Goal: Find contact information: Find contact information

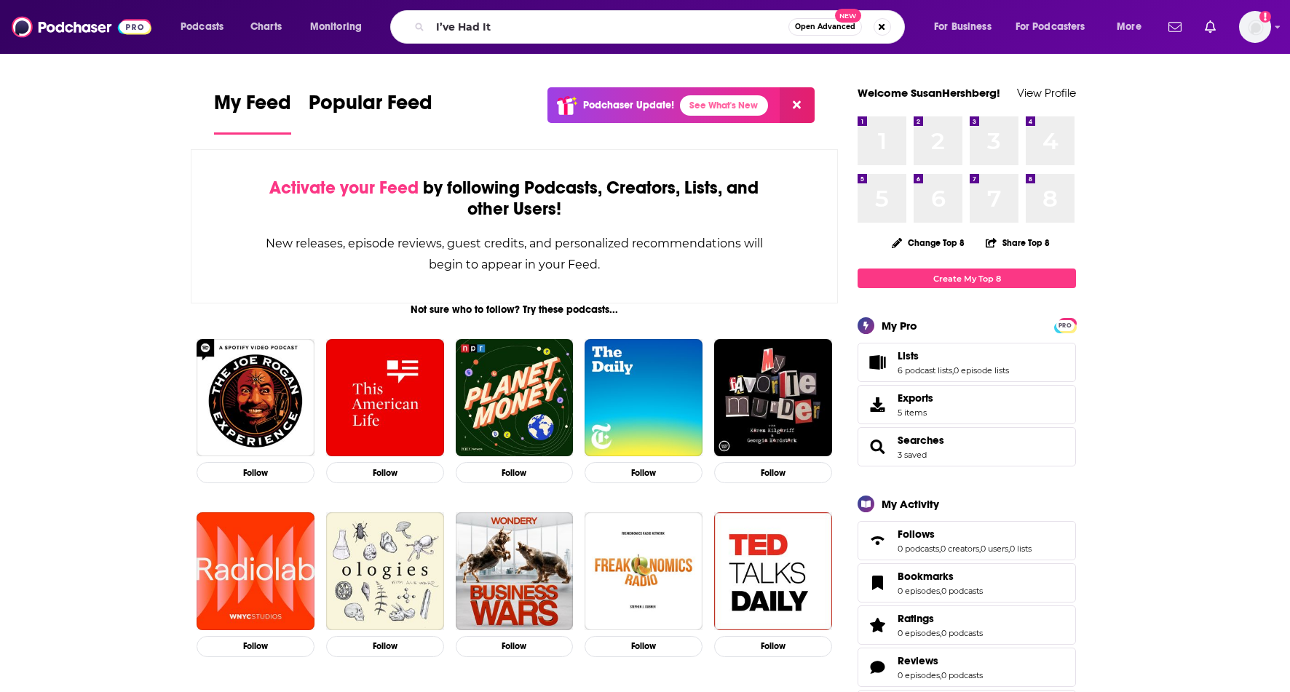
type input "I’ve Had It"
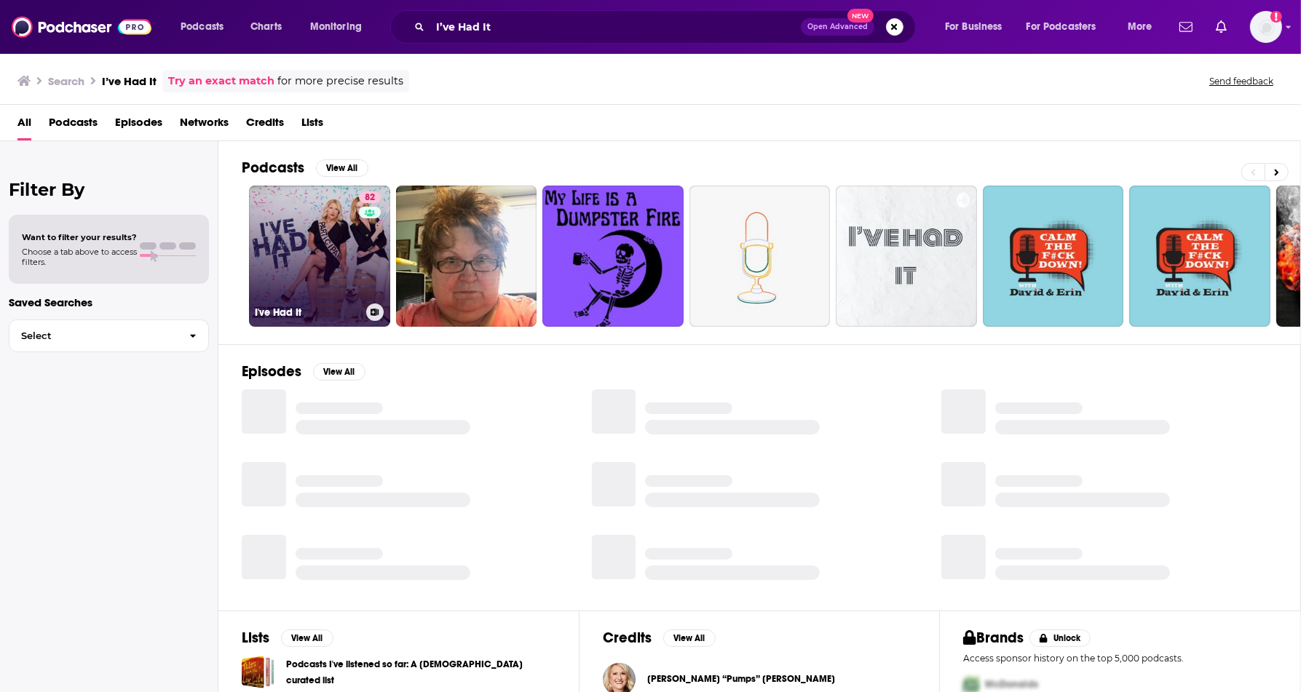
click at [339, 229] on link "82 I've Had It" at bounding box center [319, 256] width 141 height 141
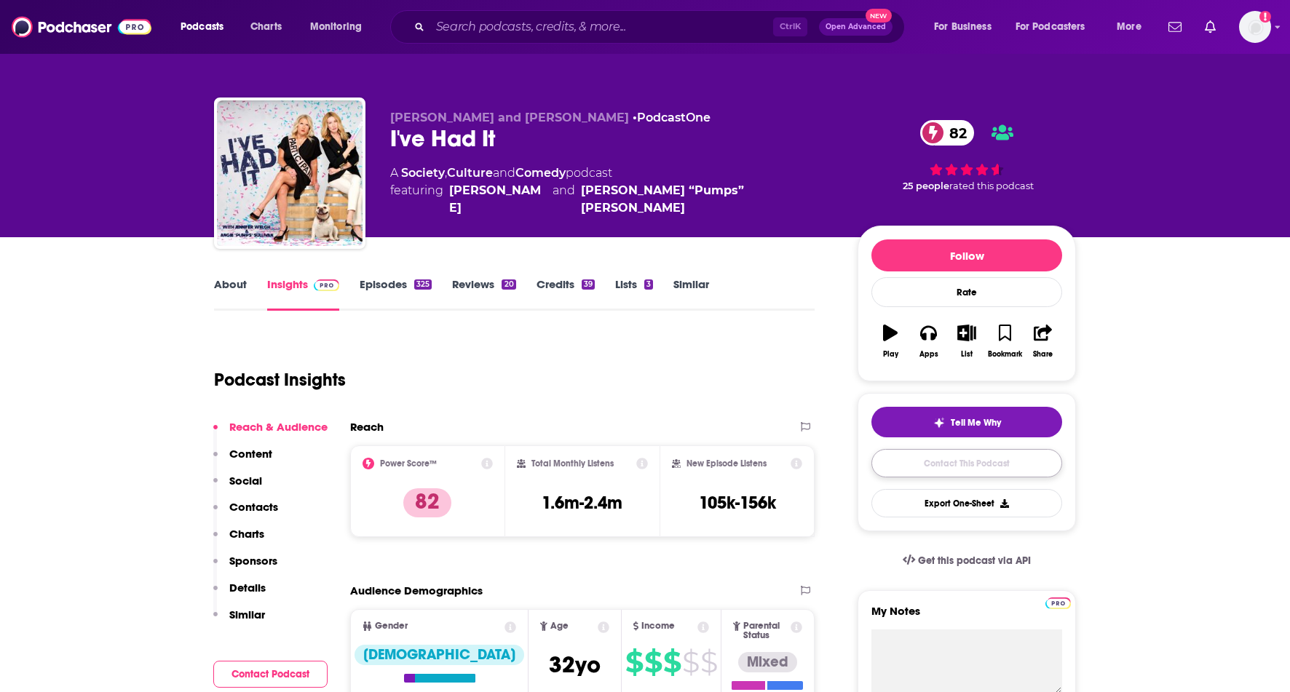
click at [961, 464] on link "Contact This Podcast" at bounding box center [966, 463] width 191 height 28
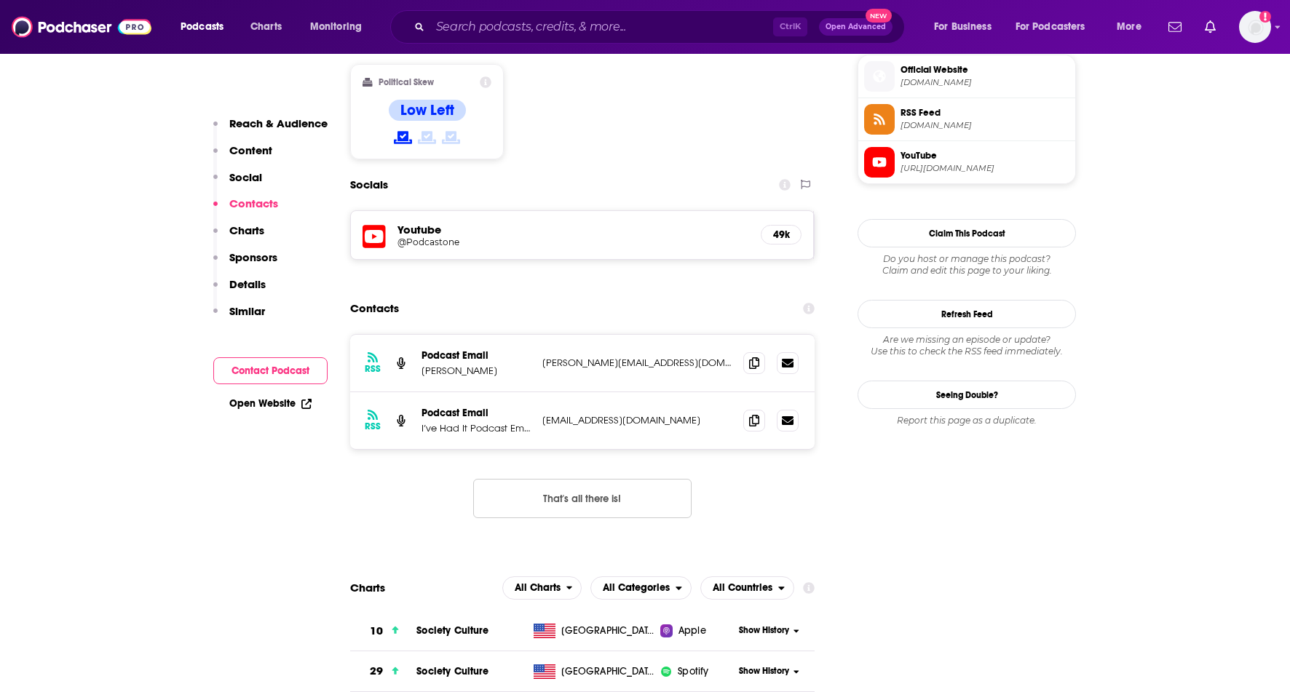
scroll to position [1191, 0]
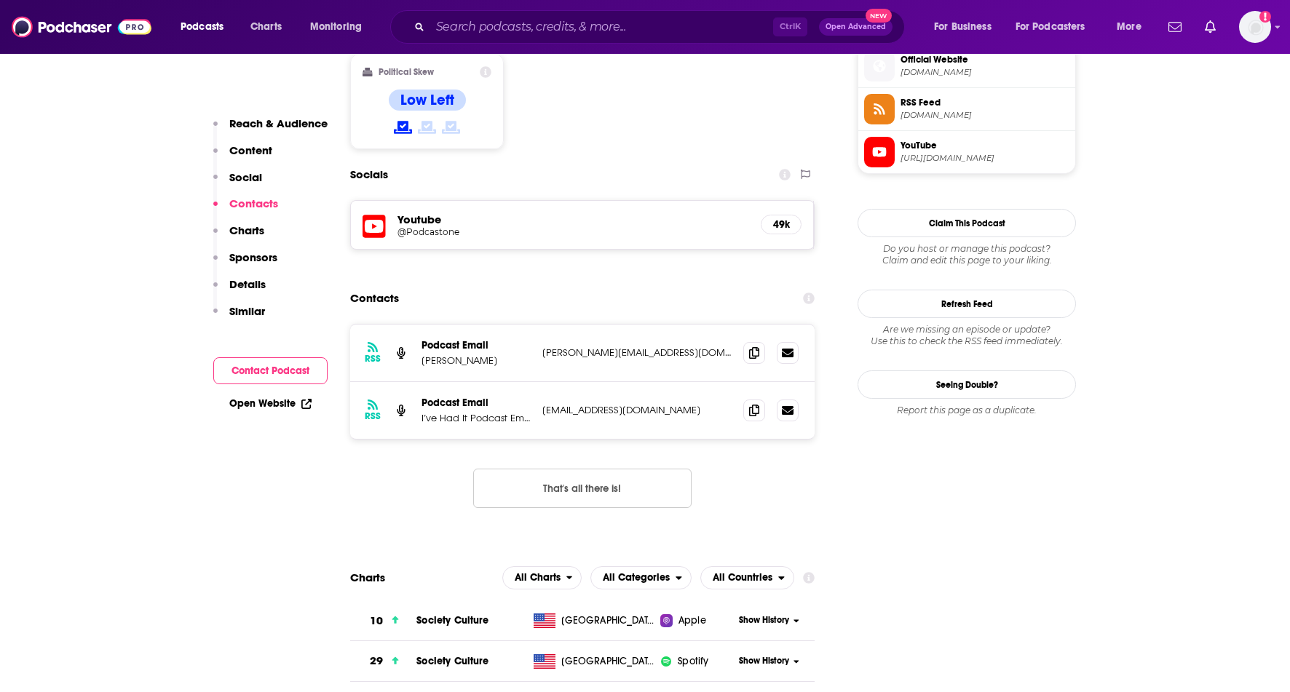
drag, startPoint x: 691, startPoint y: 261, endPoint x: 527, endPoint y: 266, distance: 163.9
click at [0, 0] on div "Podcast Email [PERSON_NAME] [PERSON_NAME][EMAIL_ADDRESS][DOMAIN_NAME] [PERSON_N…" at bounding box center [0, 0] width 0 height 0
copy div "[PERSON_NAME][EMAIL_ADDRESS][DOMAIN_NAME]"
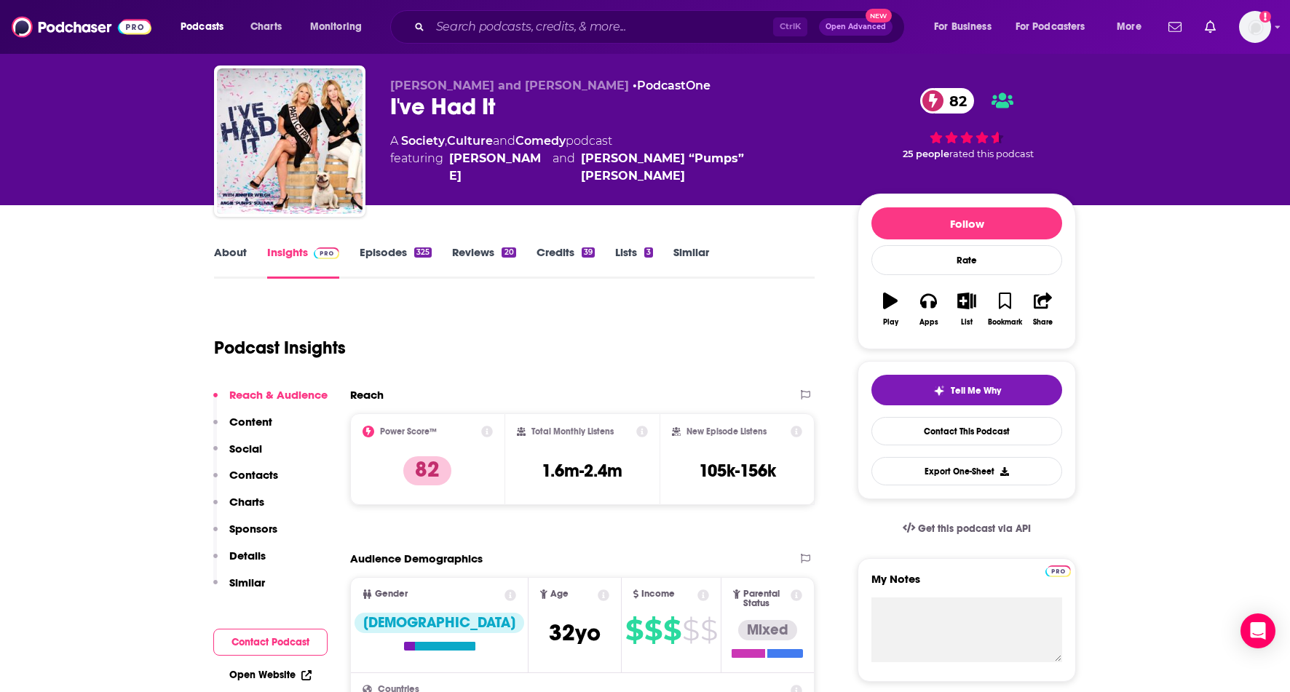
scroll to position [0, 0]
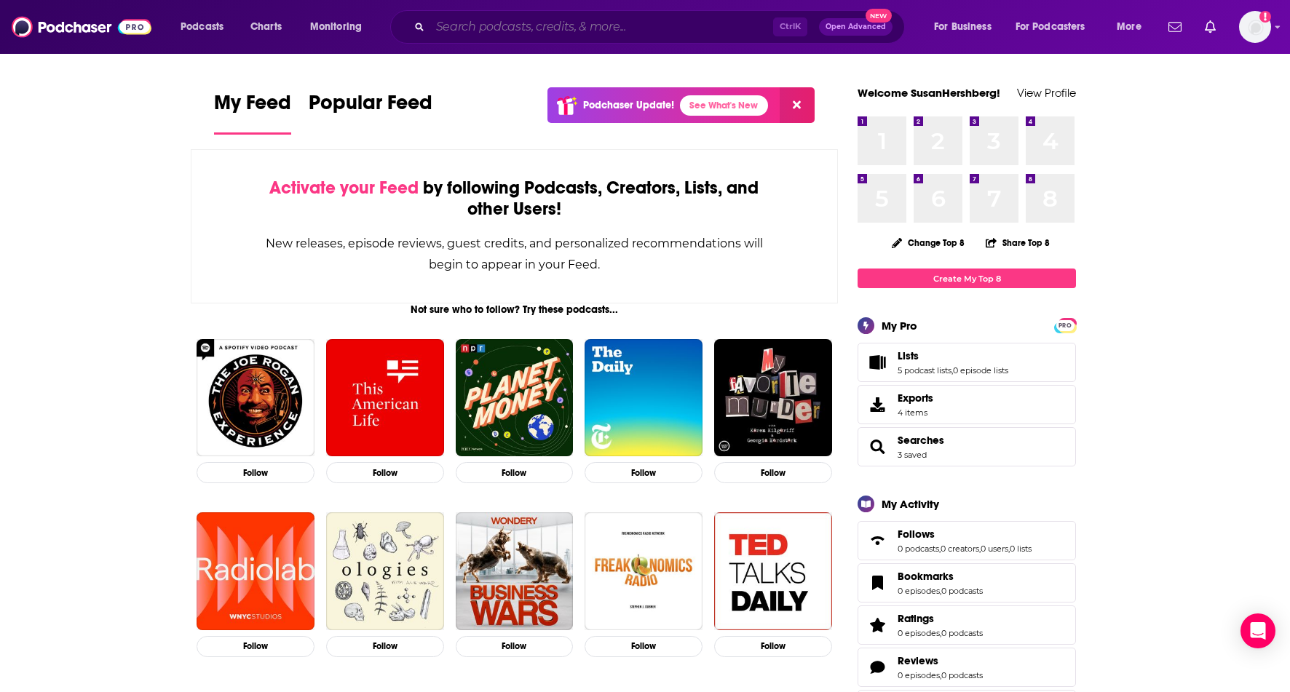
click at [632, 25] on input "Search podcasts, credits, & more..." at bounding box center [601, 26] width 343 height 23
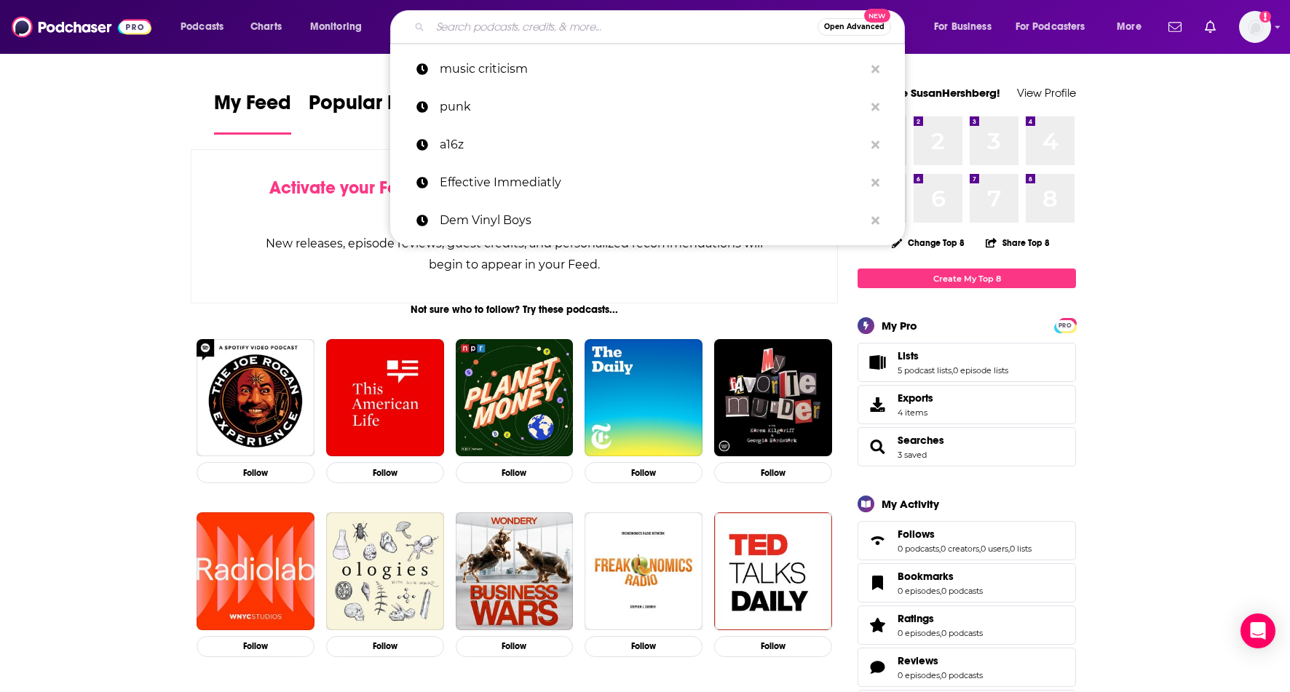
paste input "Unholy"
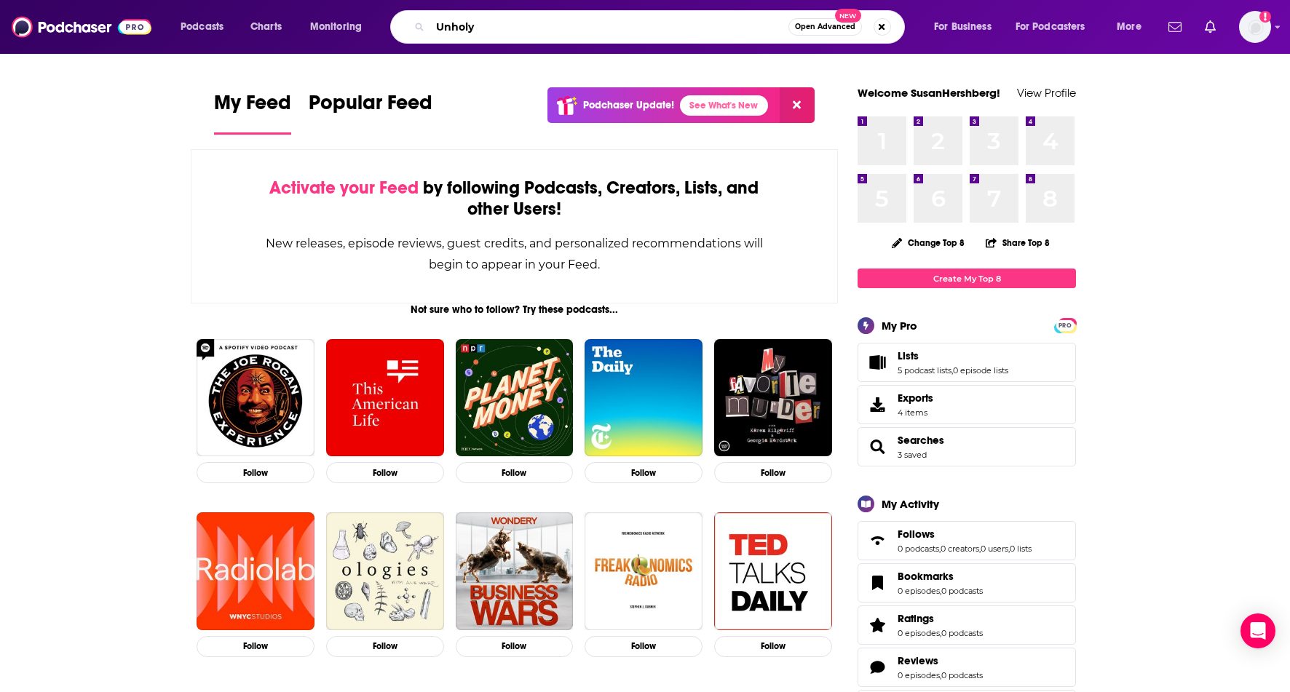
type input "Unholy"
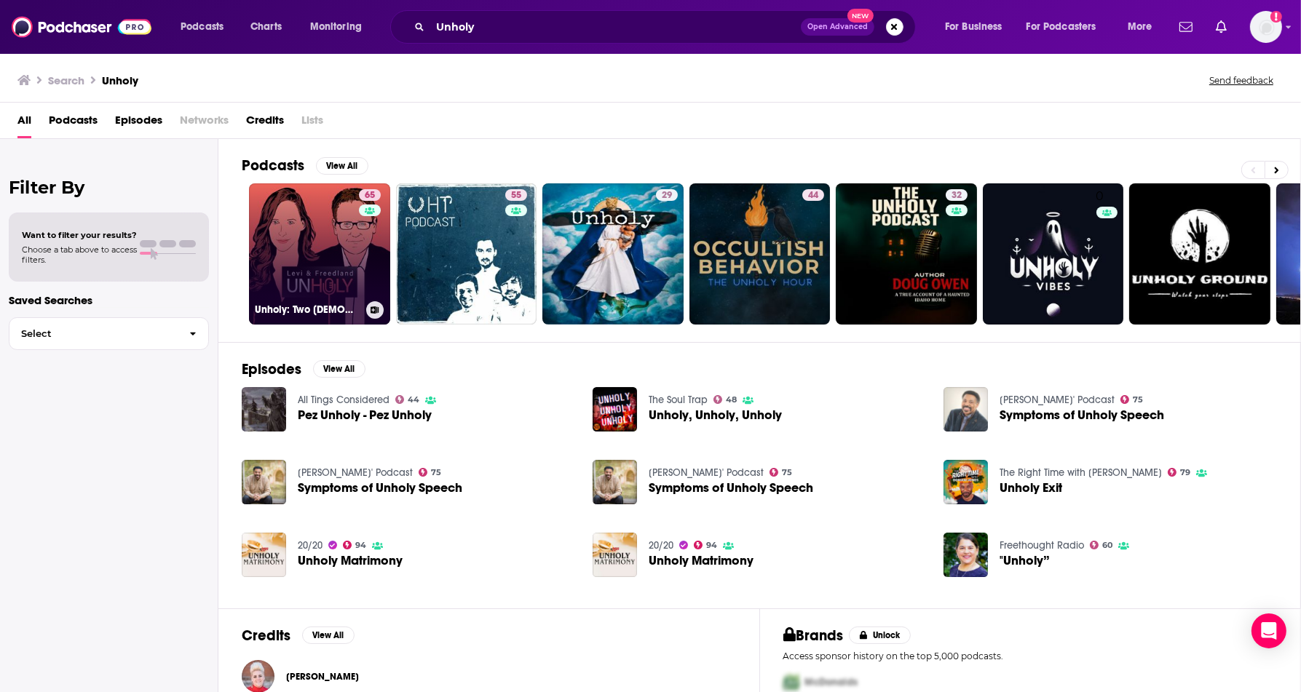
click at [360, 264] on div "65" at bounding box center [371, 245] width 25 height 112
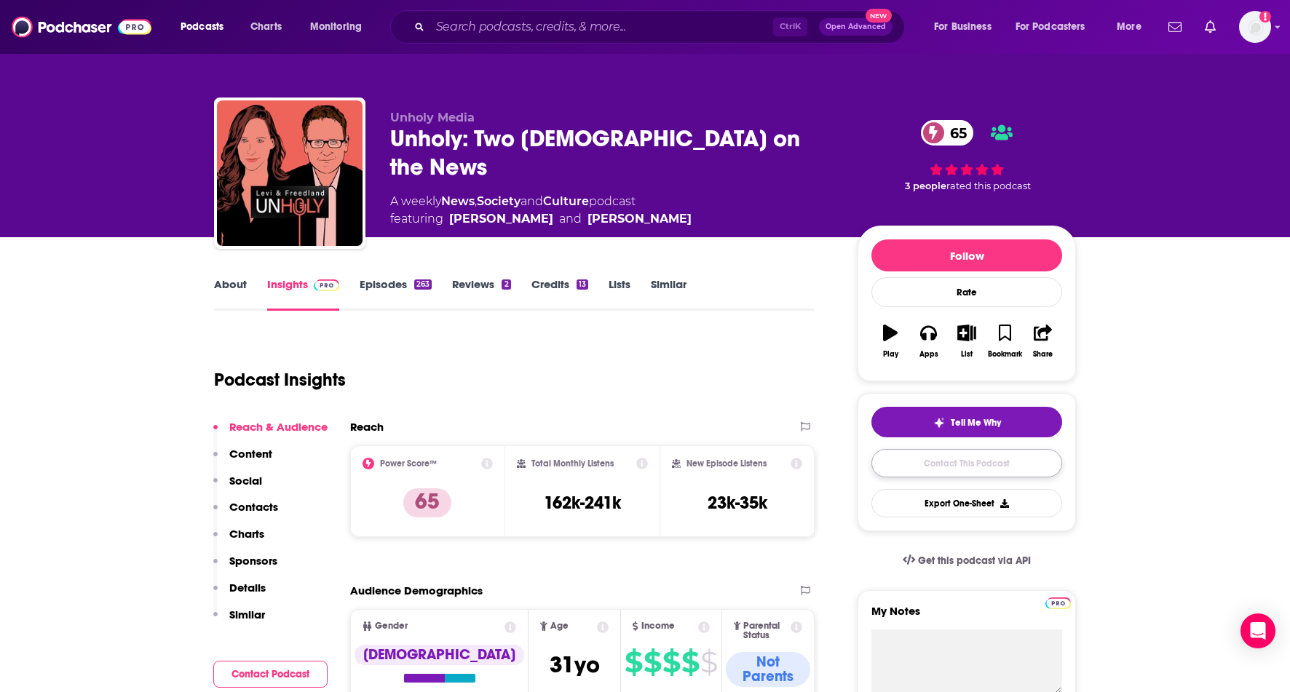
click at [954, 460] on link "Contact This Podcast" at bounding box center [966, 463] width 191 height 28
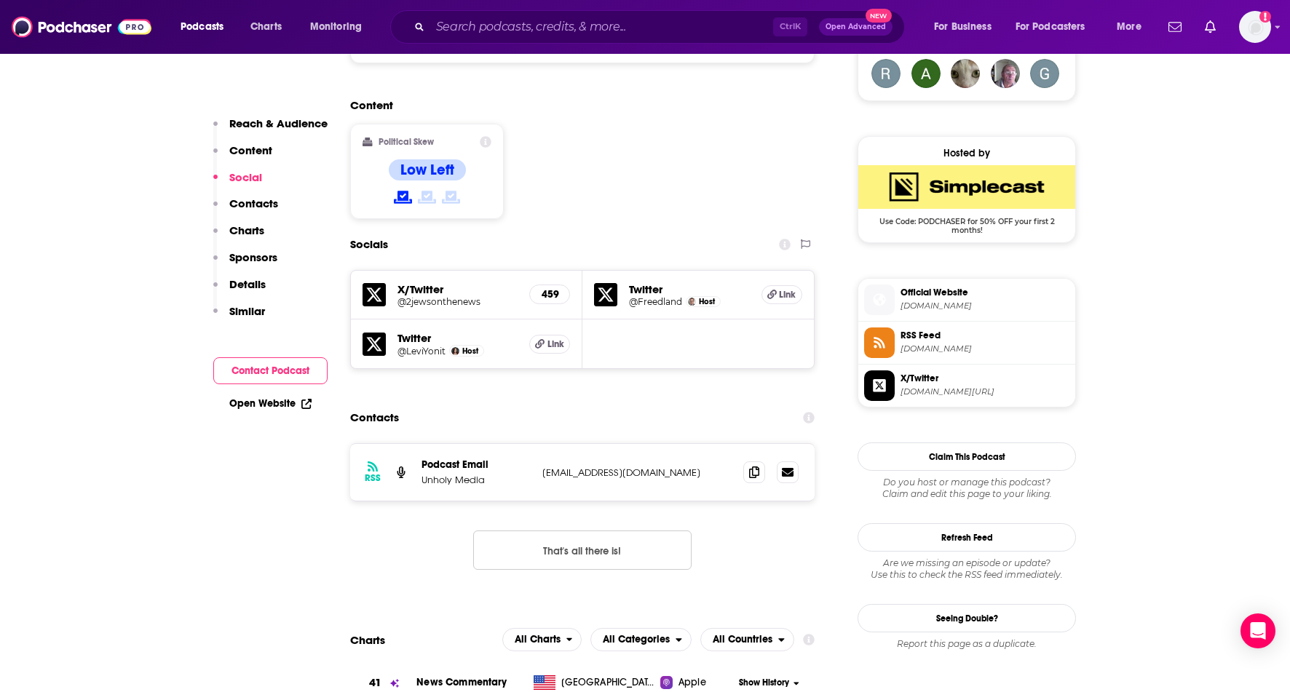
scroll to position [1031, 0]
